Goal: Task Accomplishment & Management: Manage account settings

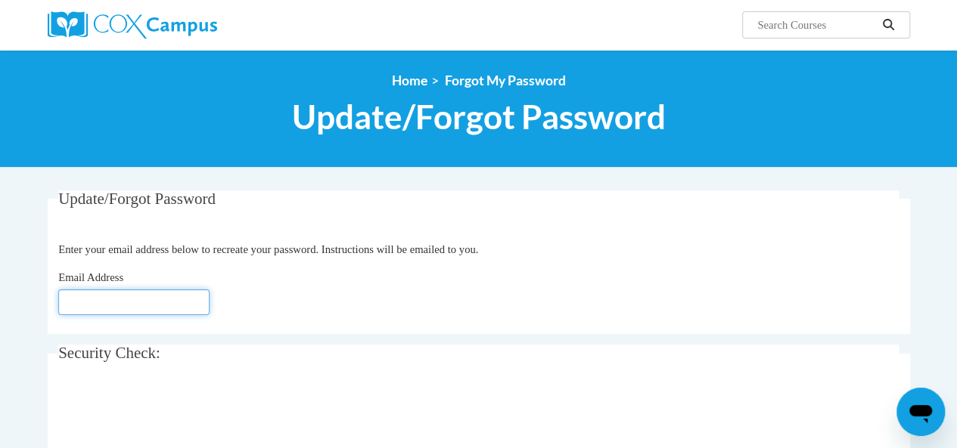
click at [136, 308] on input "Email Address" at bounding box center [133, 303] width 151 height 26
type input "[PERSON_NAME][EMAIL_ADDRESS][PERSON_NAME][DOMAIN_NAME]"
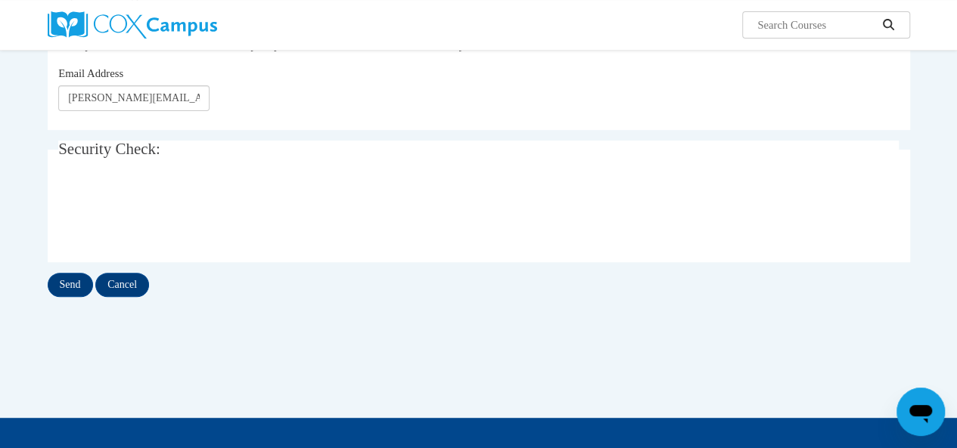
scroll to position [236, 0]
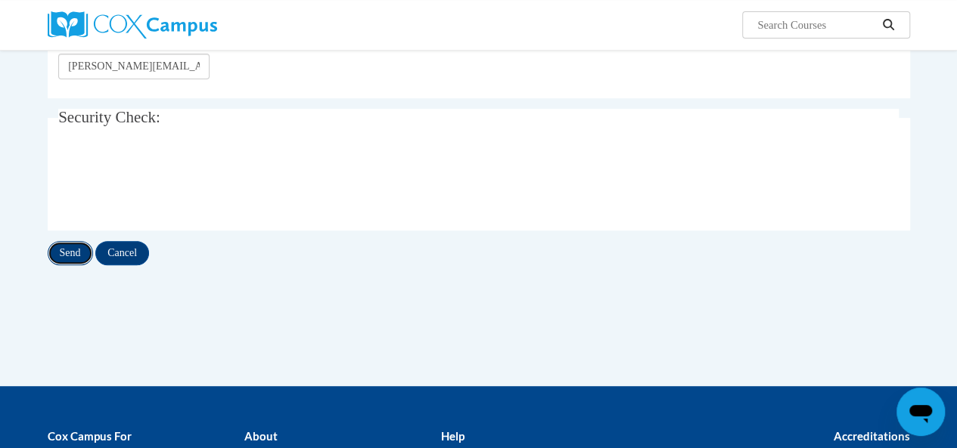
click at [61, 253] on input "Send" at bounding box center [70, 253] width 45 height 24
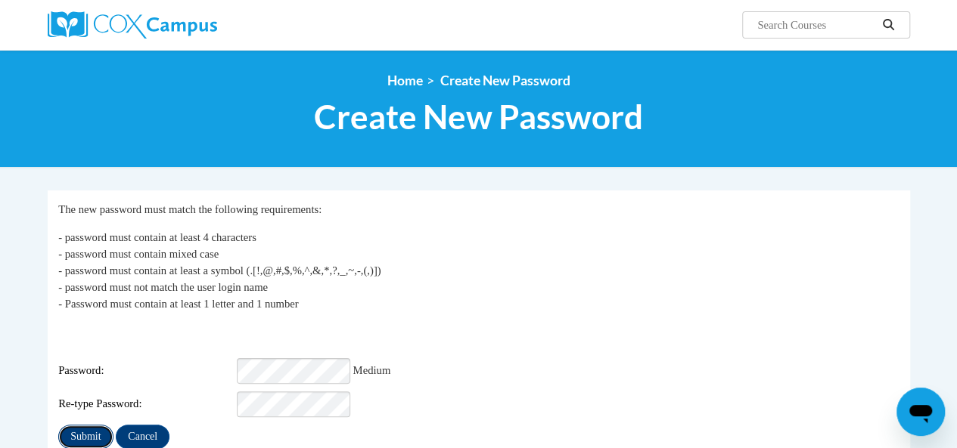
click at [83, 428] on input "Submit" at bounding box center [85, 437] width 54 height 24
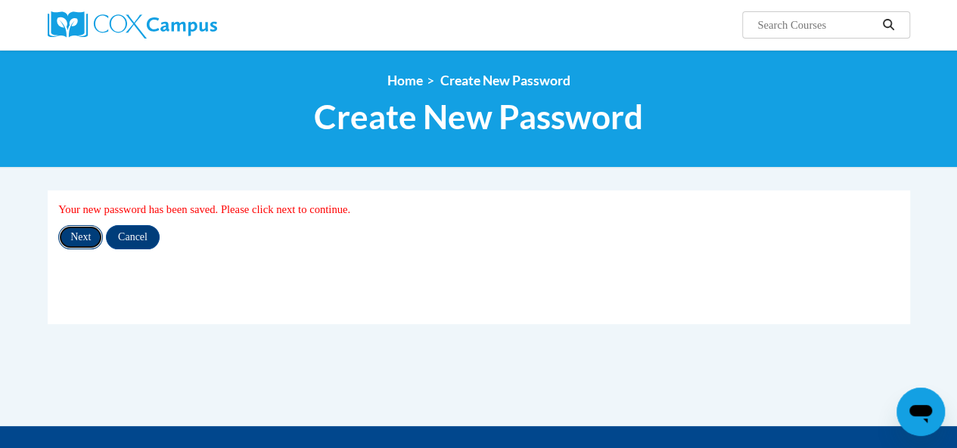
click at [89, 244] on input "Next" at bounding box center [80, 237] width 45 height 24
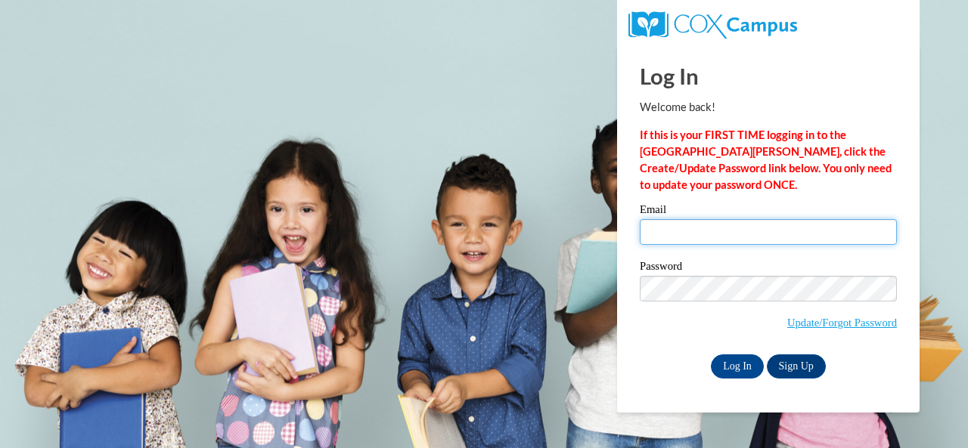
click at [698, 232] on input "Email" at bounding box center [768, 232] width 257 height 26
type input "[PERSON_NAME][EMAIL_ADDRESS][PERSON_NAME][DOMAIN_NAME]"
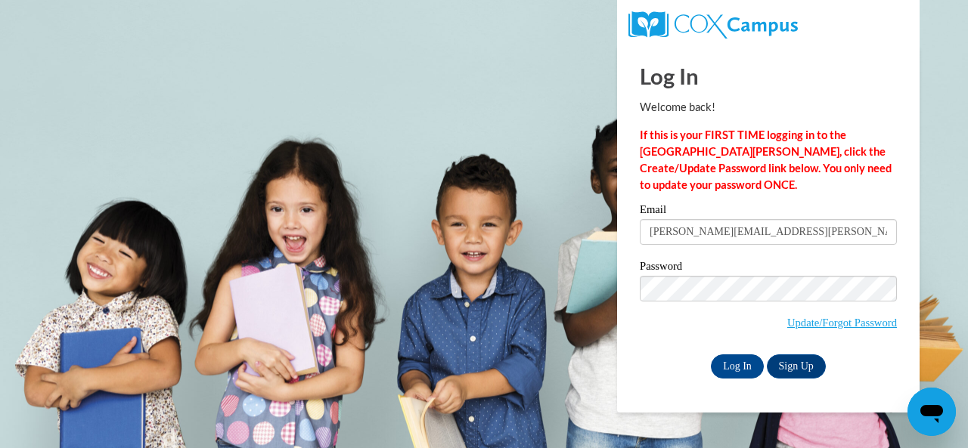
click at [671, 386] on div "Log In Welcome back! If this is your FIRST TIME logging in to the [GEOGRAPHIC_D…" at bounding box center [768, 229] width 325 height 368
click at [740, 370] on input "Log In" at bounding box center [737, 367] width 53 height 24
